Goal: Information Seeking & Learning: Learn about a topic

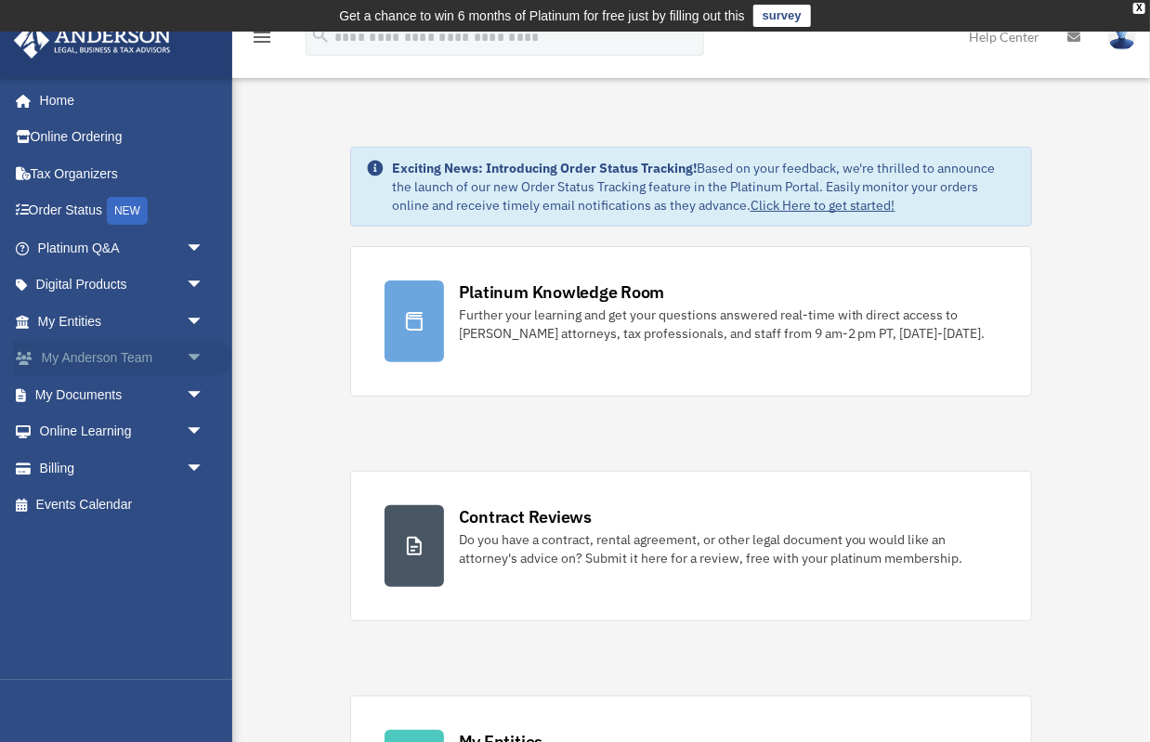
click at [118, 363] on link "My Anderson Team arrow_drop_down" at bounding box center [122, 358] width 219 height 37
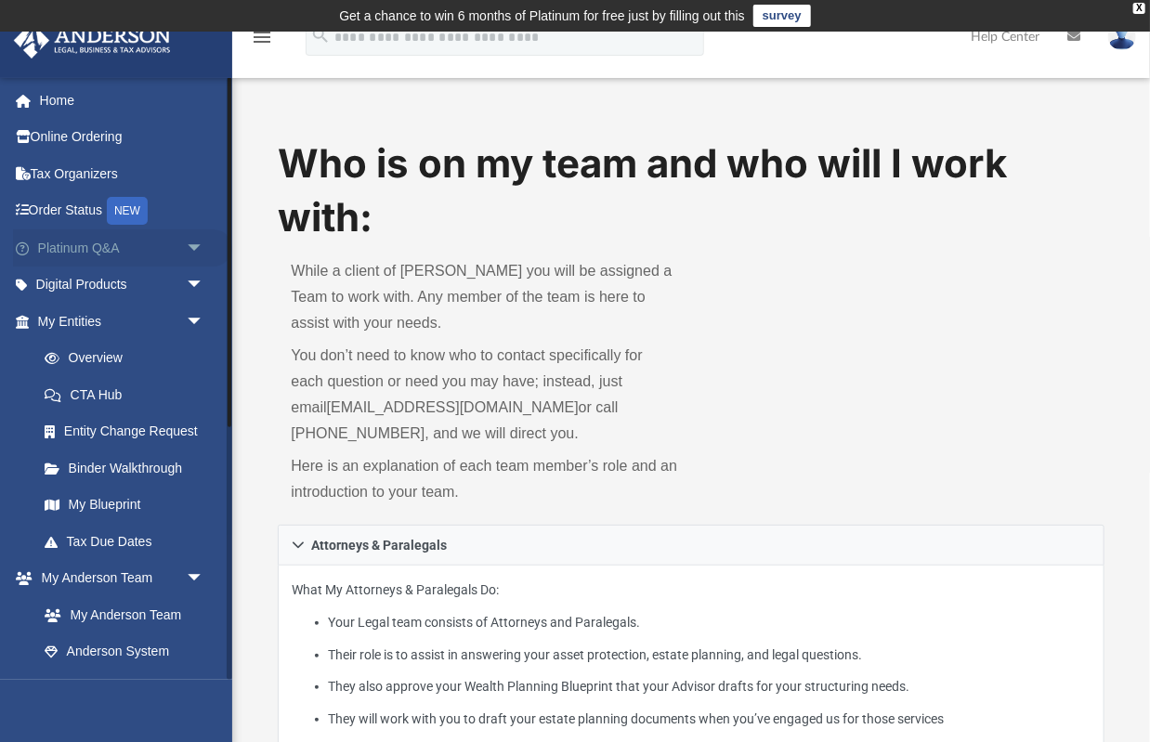
click at [129, 257] on link "Platinum Q&A arrow_drop_down" at bounding box center [122, 247] width 219 height 37
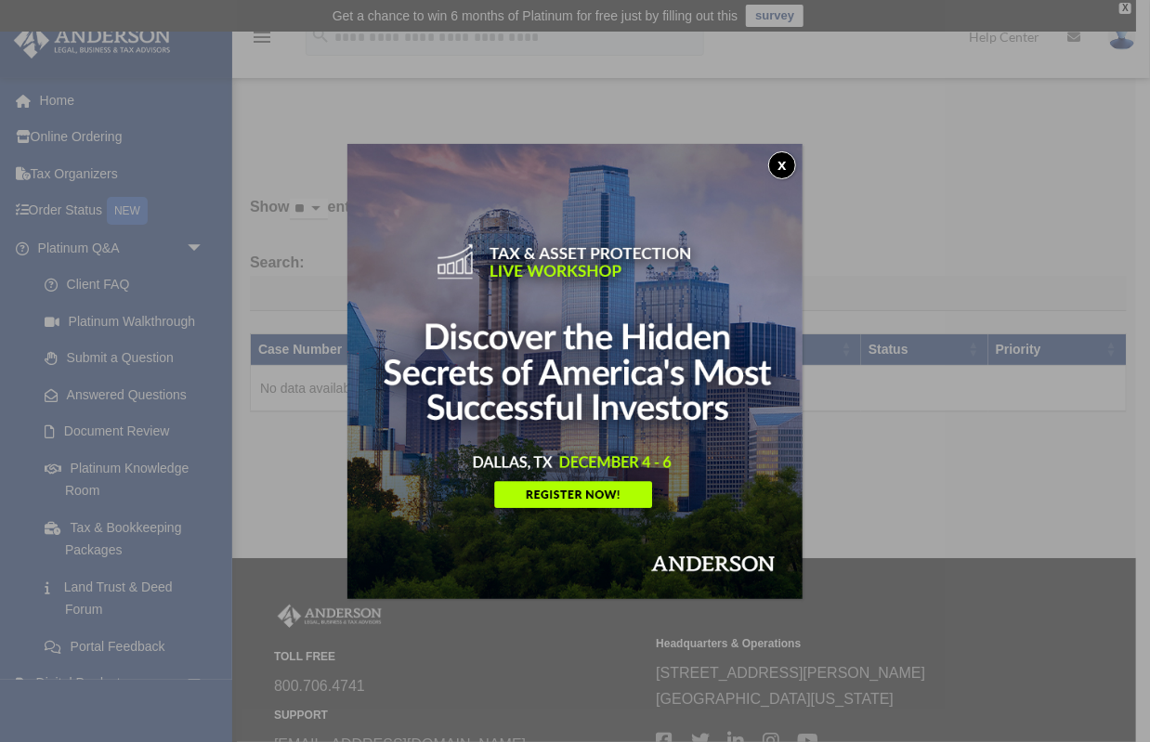
click at [554, 494] on img at bounding box center [574, 371] width 455 height 455
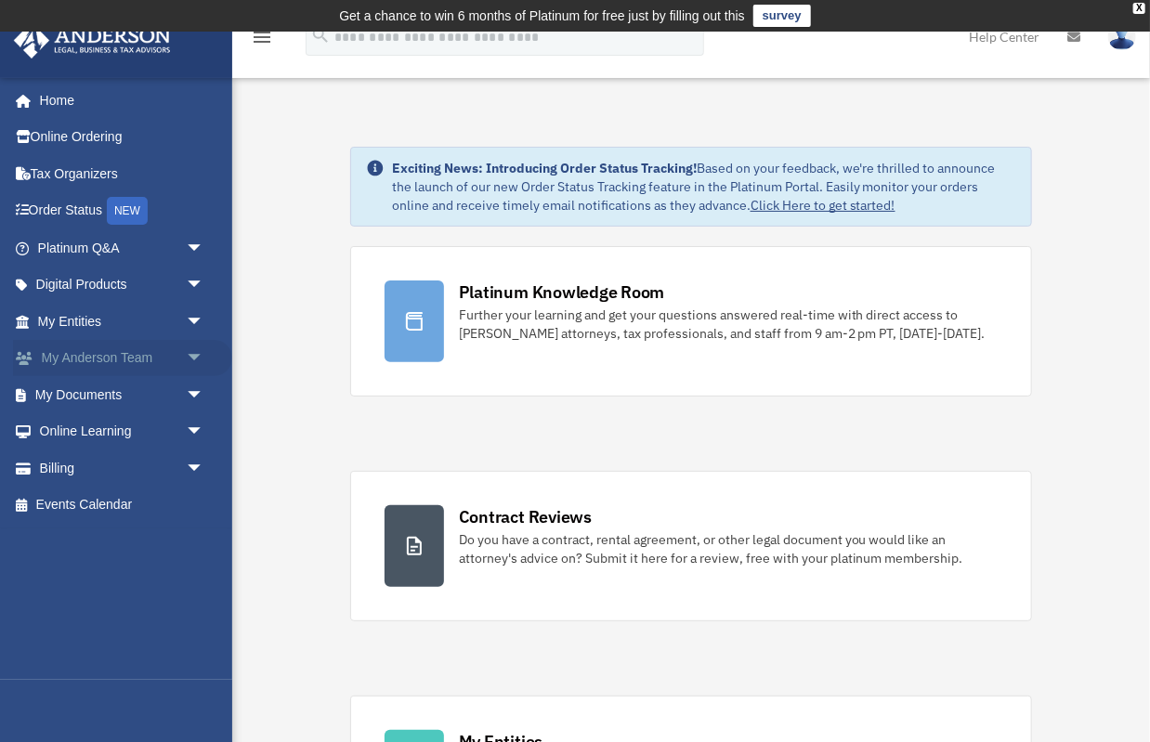
click at [106, 360] on link "My [PERSON_NAME] Team arrow_drop_down" at bounding box center [122, 358] width 219 height 37
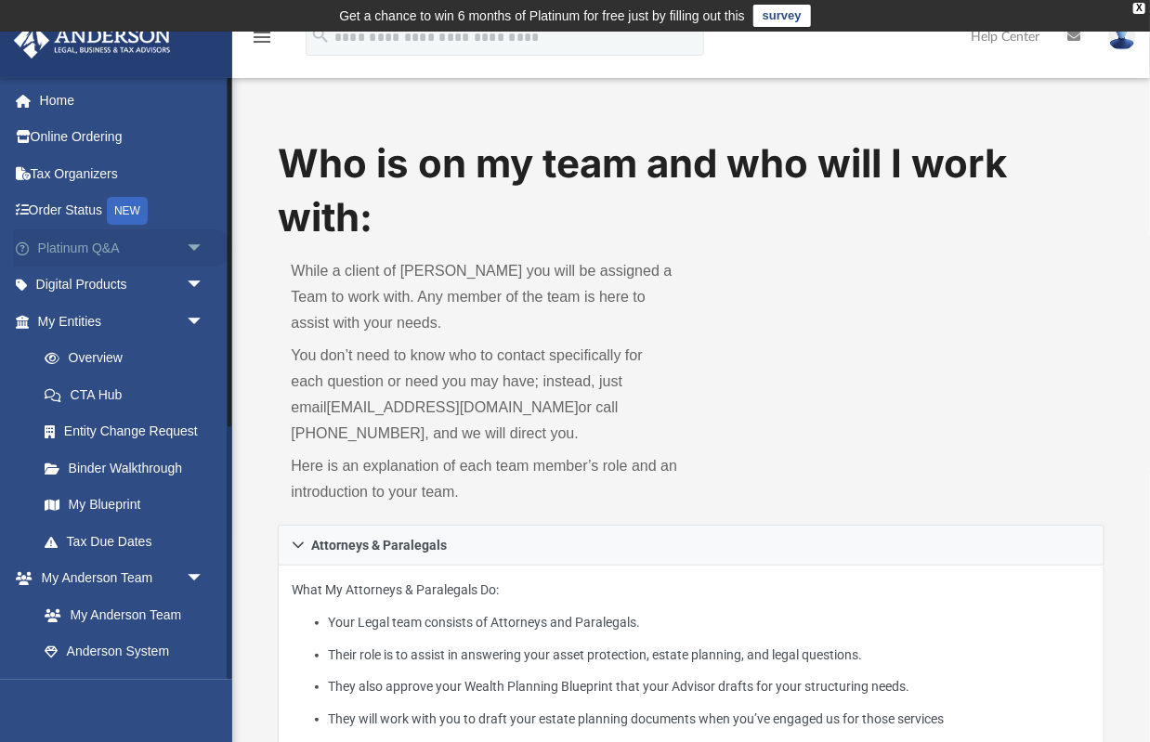
click at [197, 250] on span "arrow_drop_down" at bounding box center [204, 248] width 37 height 38
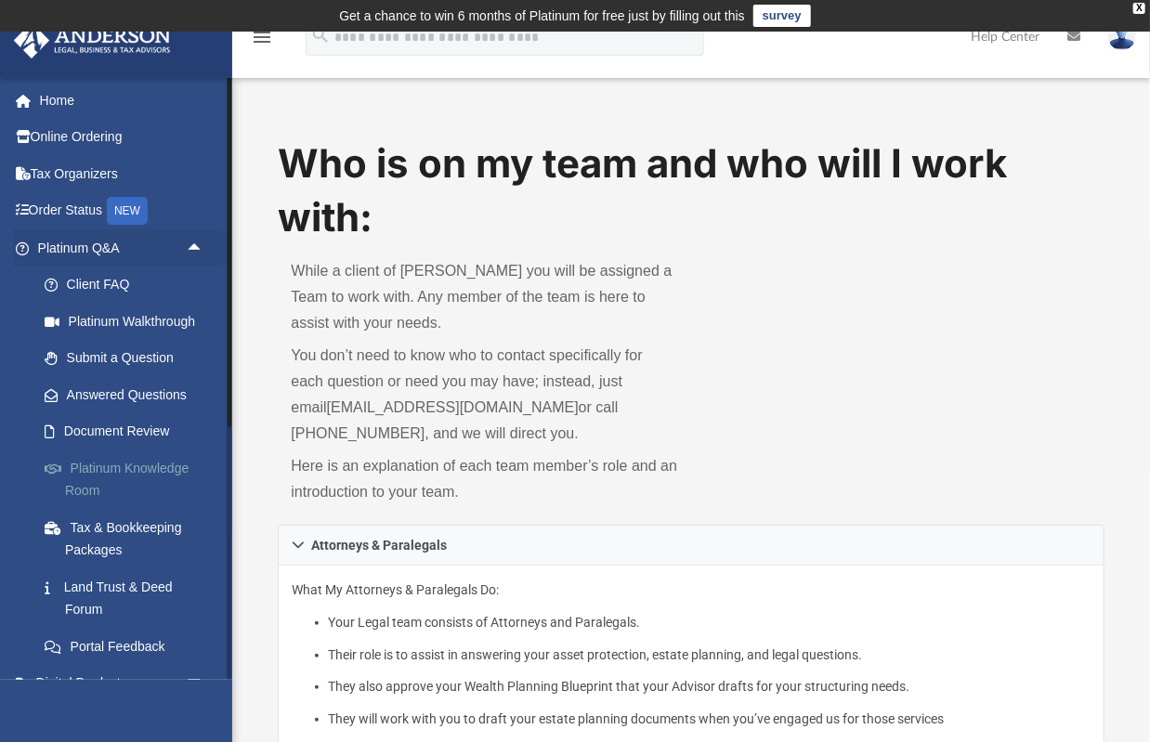
click at [129, 467] on link "Platinum Knowledge Room" at bounding box center [129, 479] width 206 height 59
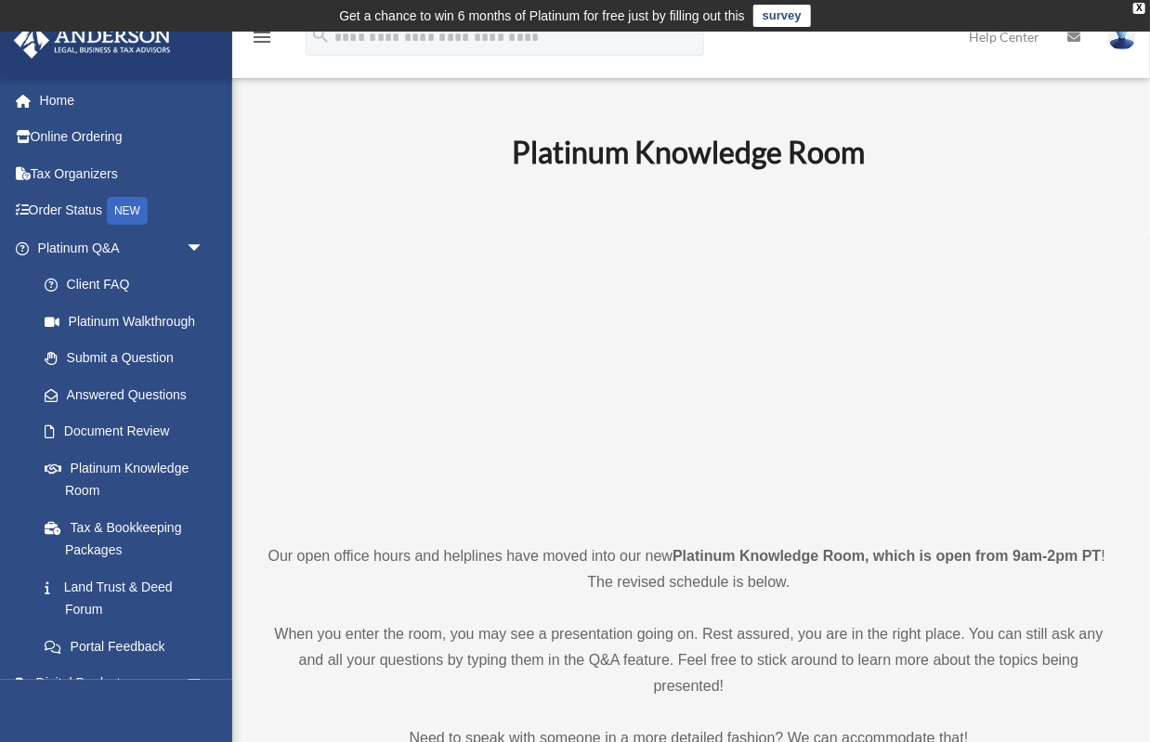
scroll to position [245, 0]
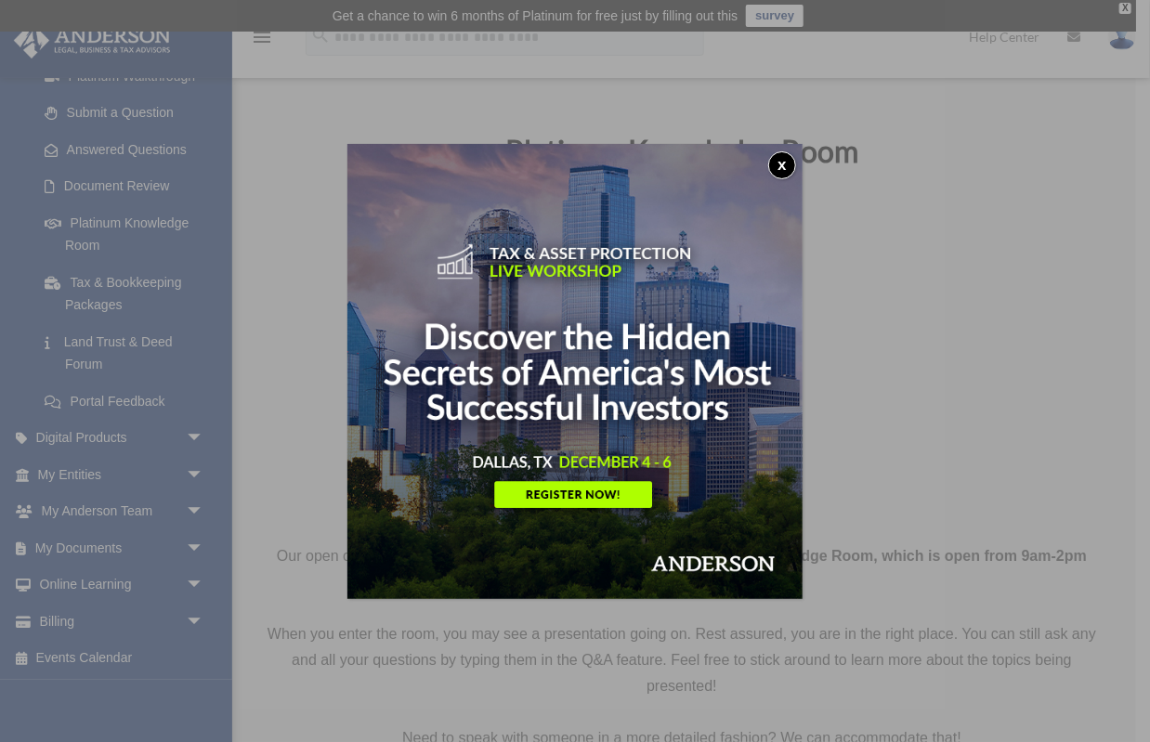
click at [782, 164] on button "x" at bounding box center [782, 165] width 28 height 28
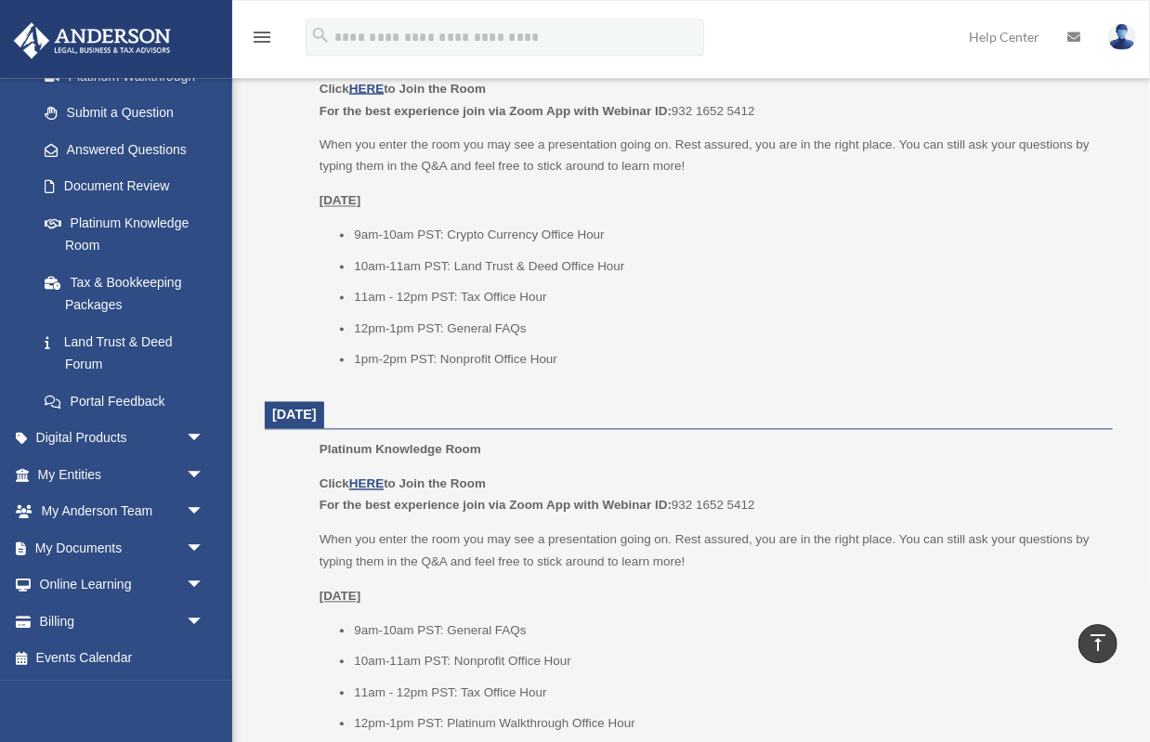
scroll to position [1213, 0]
